Goal: Use online tool/utility: Utilize a website feature to perform a specific function

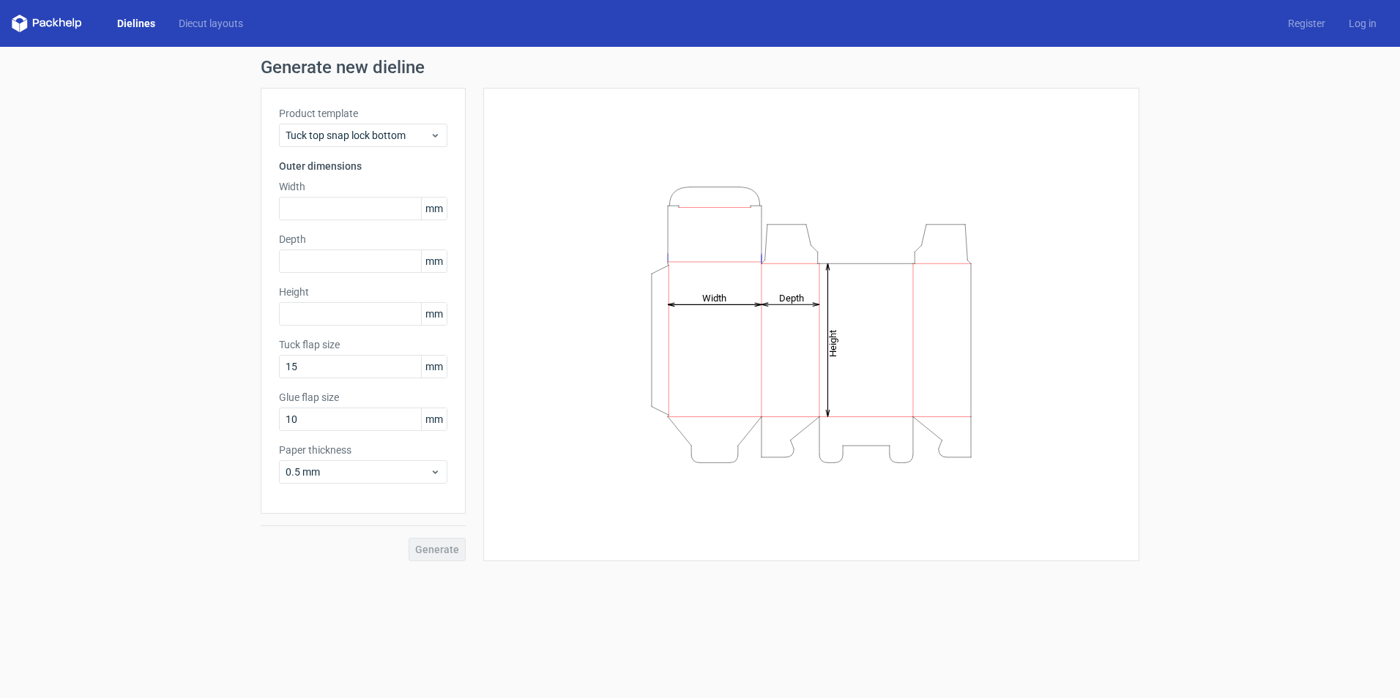
click at [1169, 340] on div "Generate new dieline Product template Tuck top snap lock bottom Outer dimension…" at bounding box center [700, 310] width 1400 height 526
click at [320, 214] on input "text" at bounding box center [363, 208] width 168 height 23
click at [316, 266] on input "text" at bounding box center [363, 261] width 168 height 23
type input "30"
click at [338, 318] on input "text" at bounding box center [363, 313] width 168 height 23
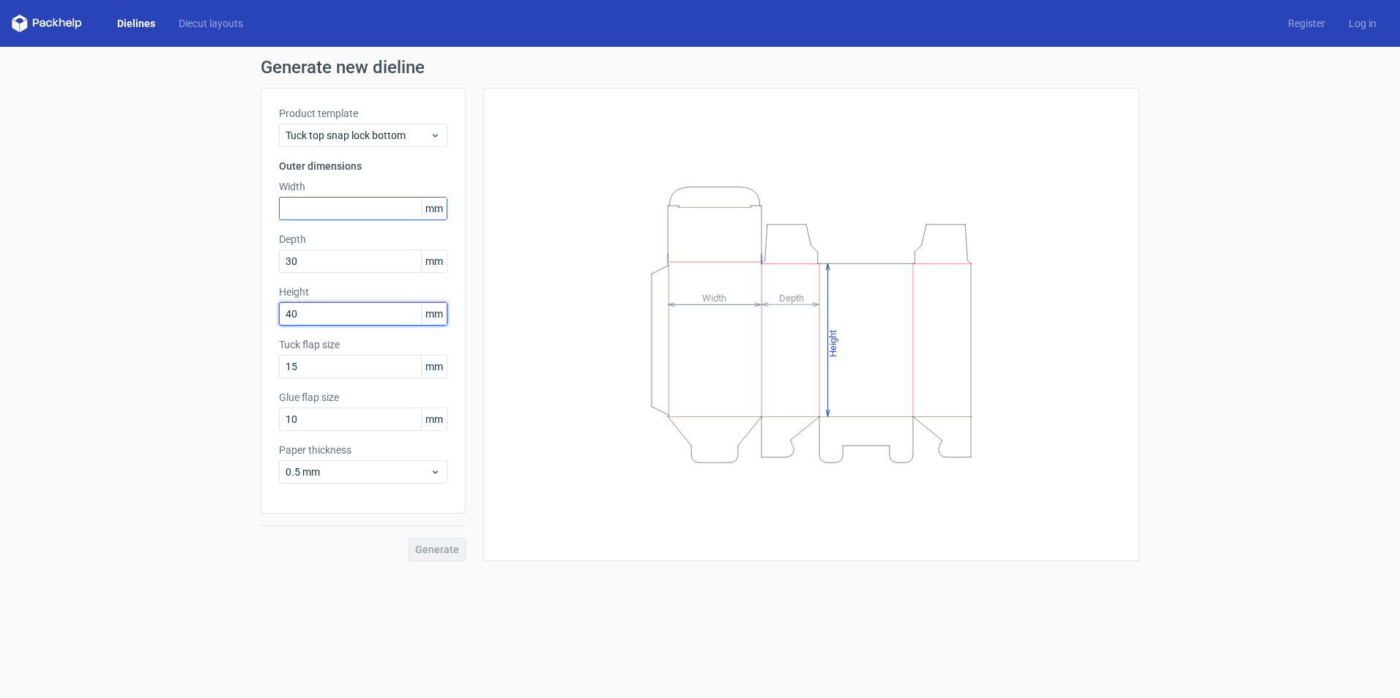
type input "40"
click at [343, 215] on input "text" at bounding box center [363, 208] width 168 height 23
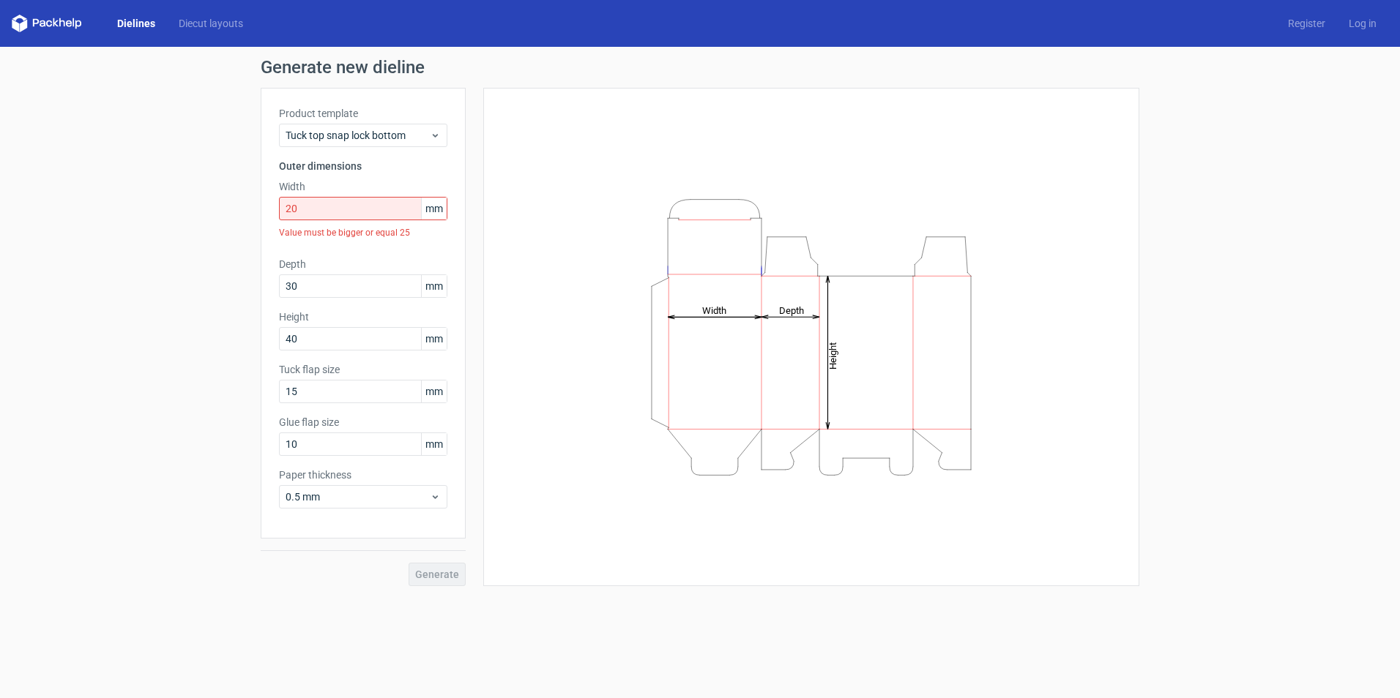
click at [453, 549] on div "Generate" at bounding box center [363, 563] width 205 height 48
click at [310, 217] on input "20" at bounding box center [363, 208] width 168 height 23
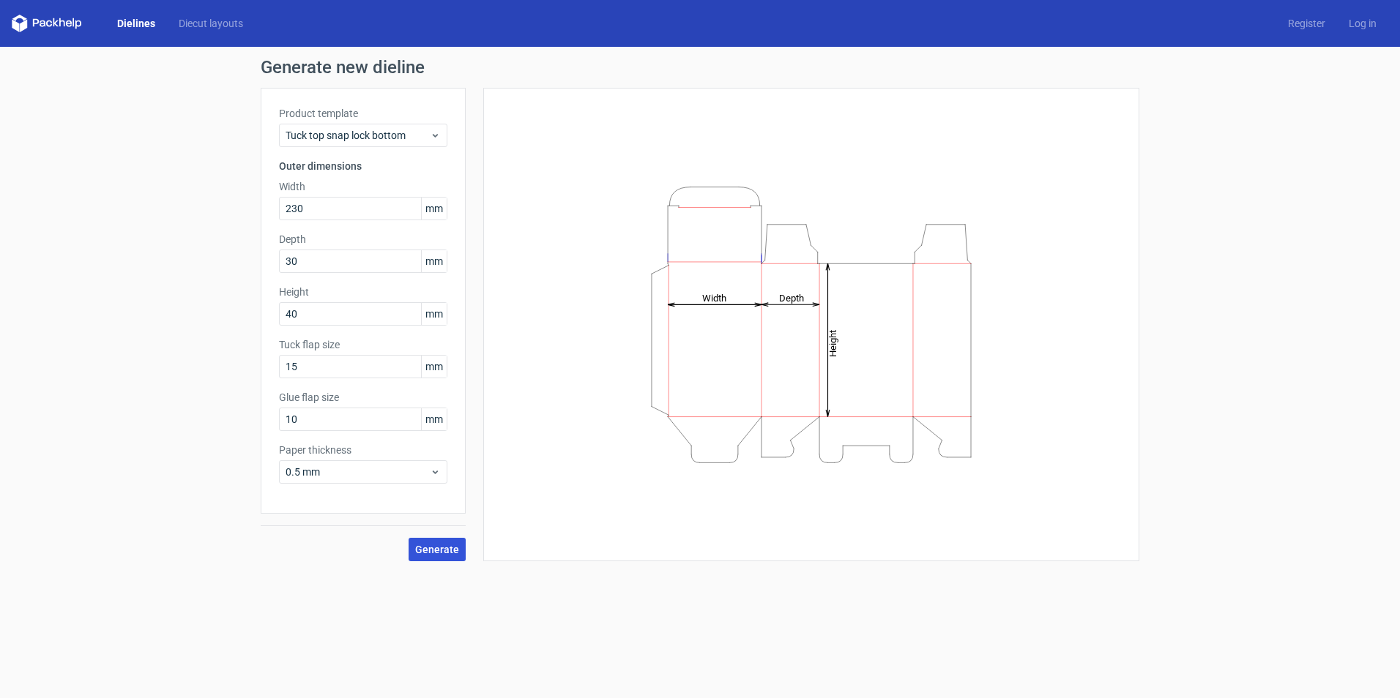
click at [444, 550] on span "Generate" at bounding box center [437, 550] width 44 height 10
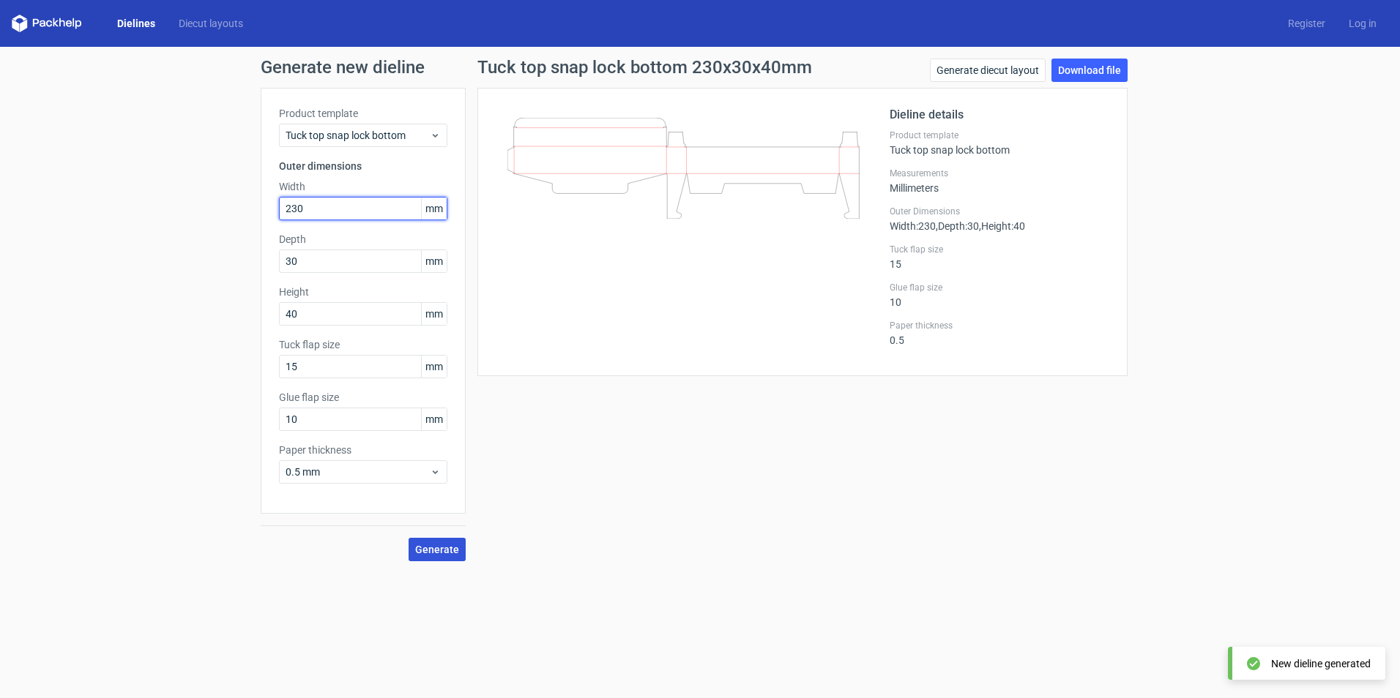
click at [320, 214] on input "230" at bounding box center [363, 208] width 168 height 23
type input "2"
click at [456, 550] on span "Generate" at bounding box center [437, 550] width 44 height 10
click at [310, 208] on input "30" at bounding box center [363, 208] width 168 height 23
type input "3"
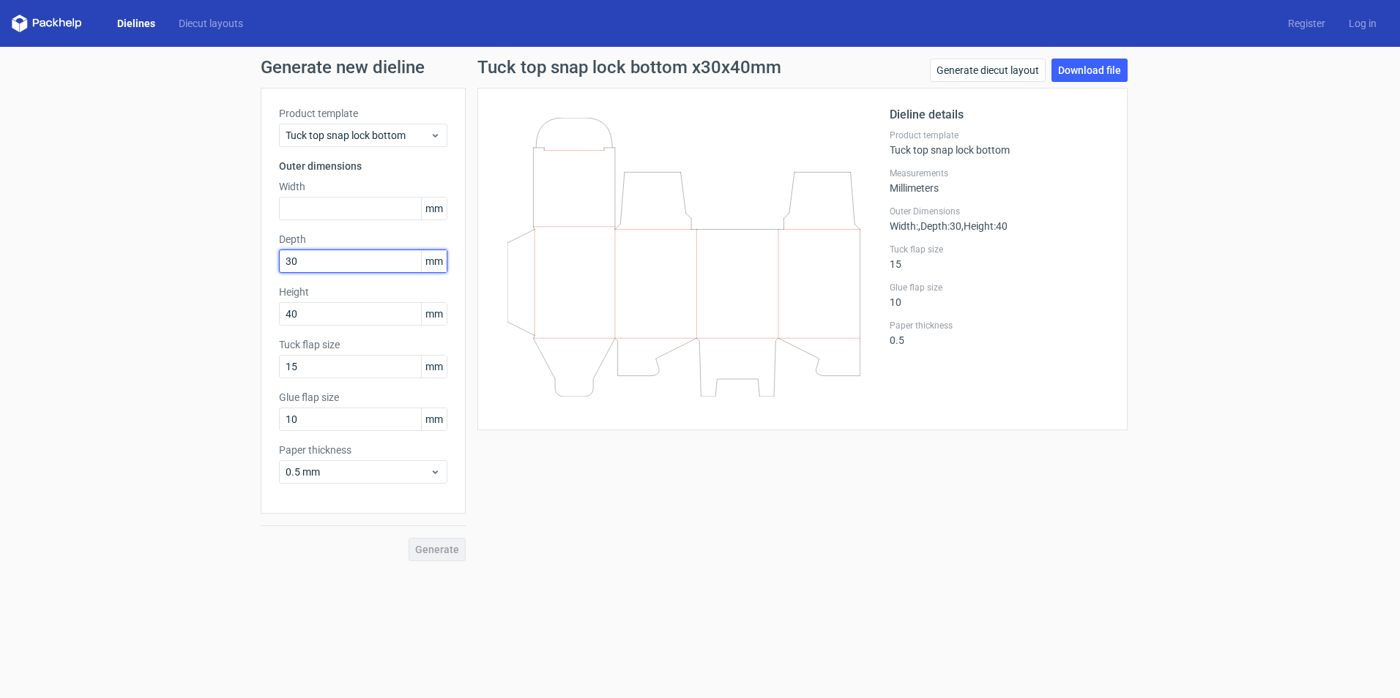
click at [309, 262] on input "30" at bounding box center [363, 261] width 168 height 23
type input "3"
click at [321, 314] on input "40" at bounding box center [363, 313] width 168 height 23
type input "4"
click at [313, 370] on input "15" at bounding box center [363, 366] width 168 height 23
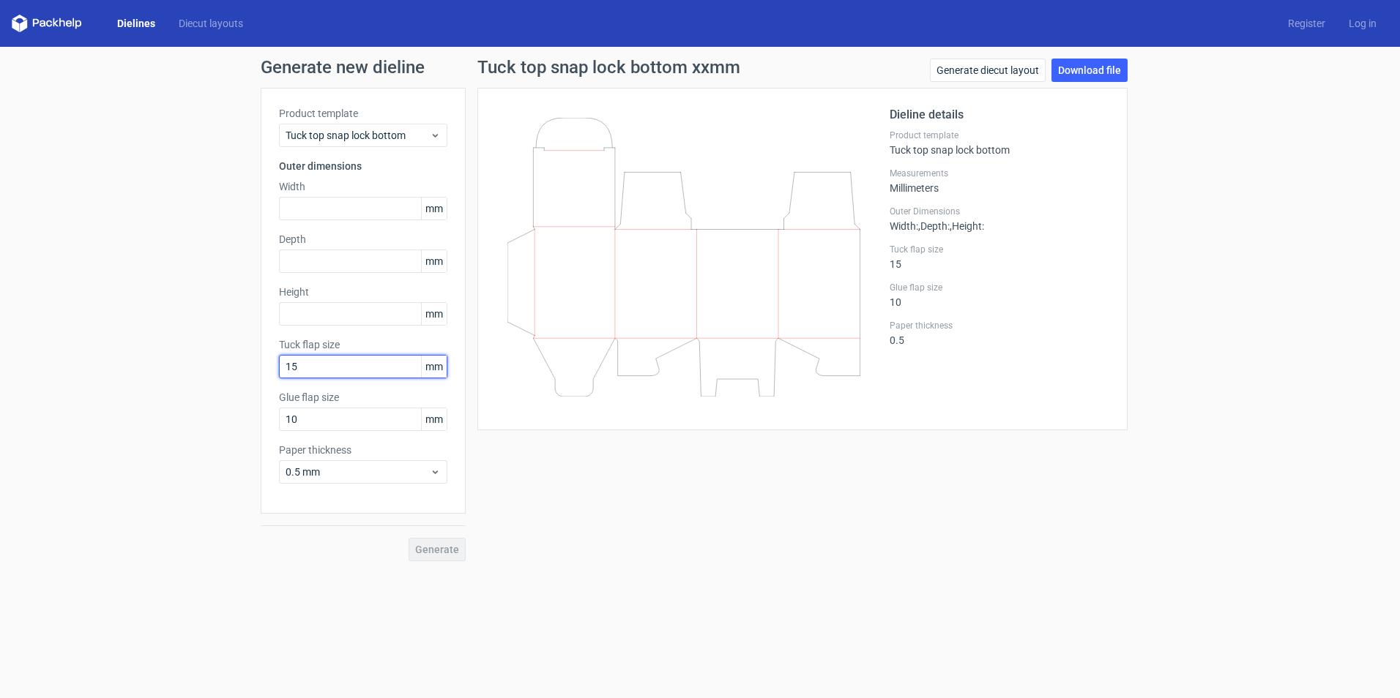
type input "1"
click at [312, 421] on input "10" at bounding box center [363, 419] width 168 height 23
type input "1"
click at [330, 469] on span "0.5 mm" at bounding box center [357, 472] width 144 height 15
